Goal: Navigation & Orientation: Find specific page/section

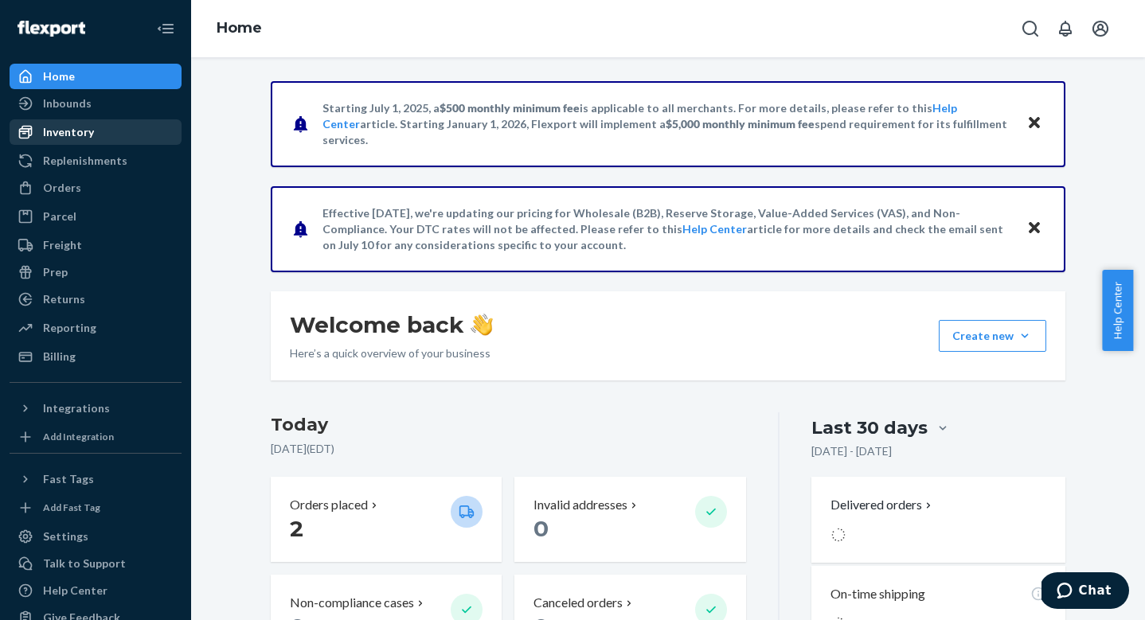
click at [101, 120] on link "Inventory" at bounding box center [96, 131] width 172 height 25
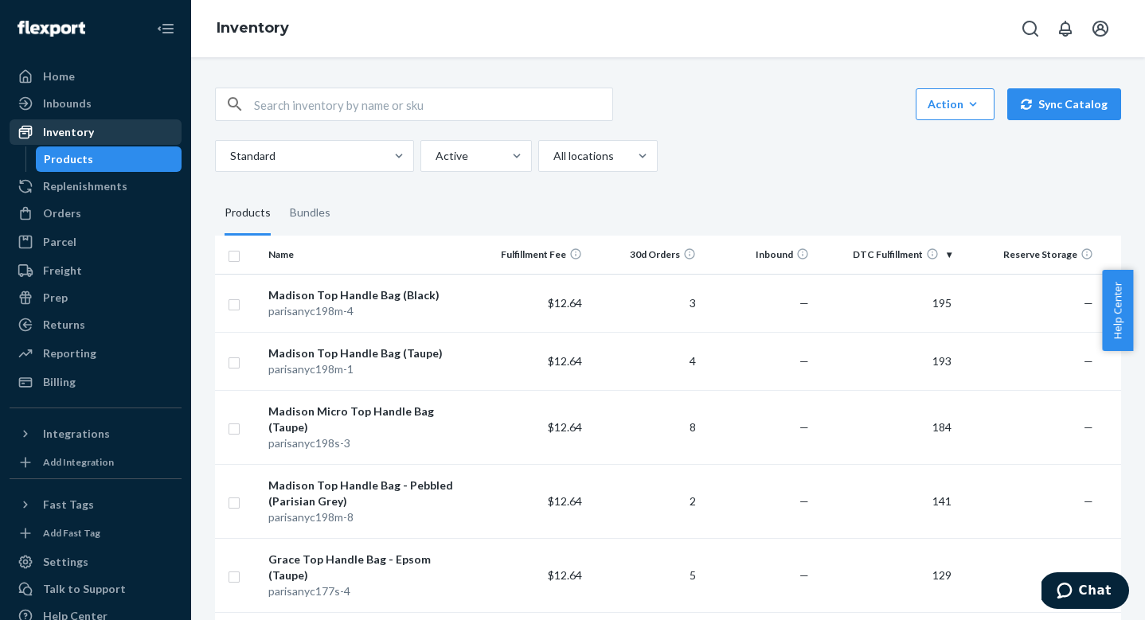
click at [101, 120] on link "Inventory" at bounding box center [96, 131] width 172 height 25
click at [96, 126] on div "Inventory" at bounding box center [95, 132] width 169 height 22
click at [92, 131] on div "Inventory" at bounding box center [95, 132] width 169 height 22
click at [98, 96] on div "Inbounds" at bounding box center [95, 103] width 169 height 22
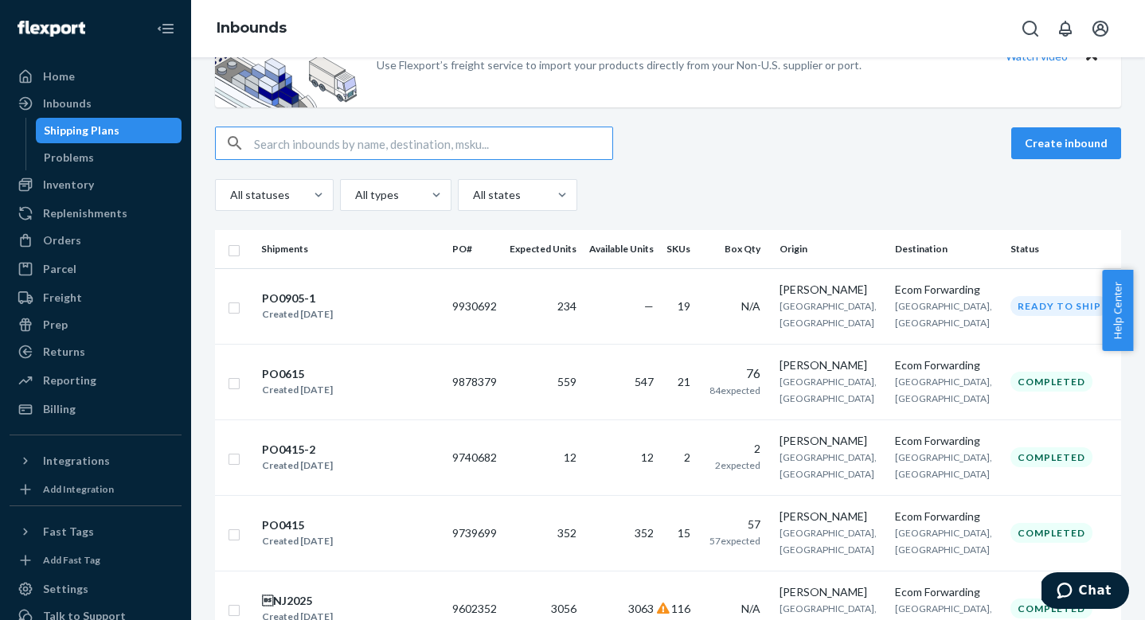
scroll to position [72, 0]
